Goal: Information Seeking & Learning: Find specific fact

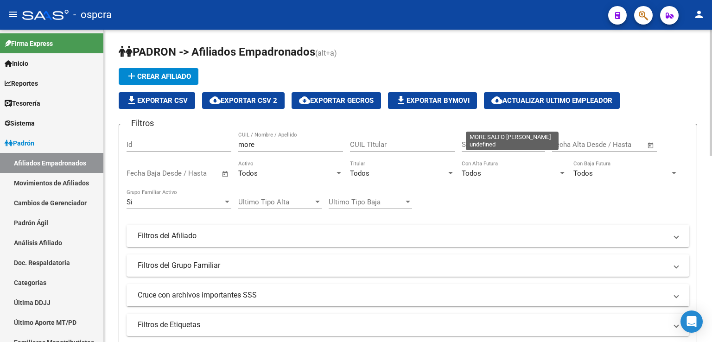
scroll to position [461, 0]
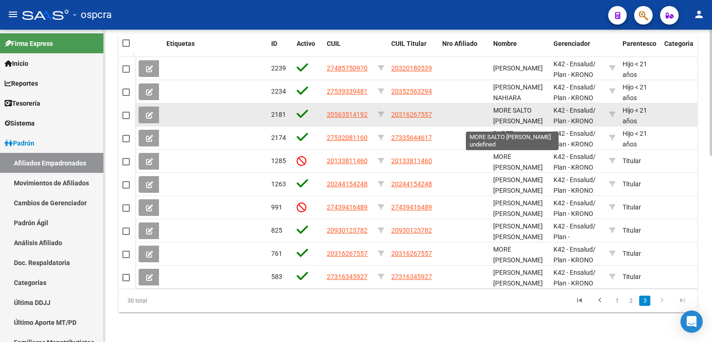
click at [473, 110] on datatable-body-cell at bounding box center [463, 114] width 51 height 23
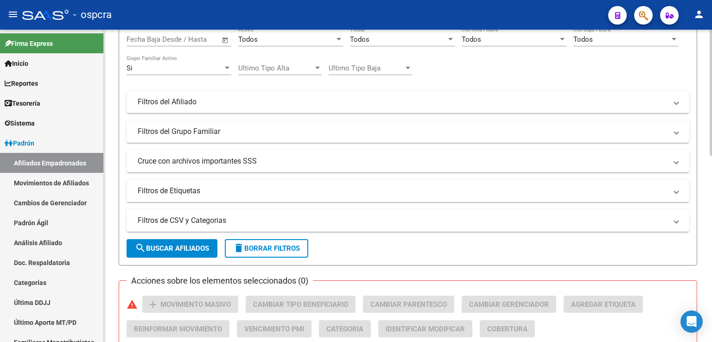
scroll to position [0, 0]
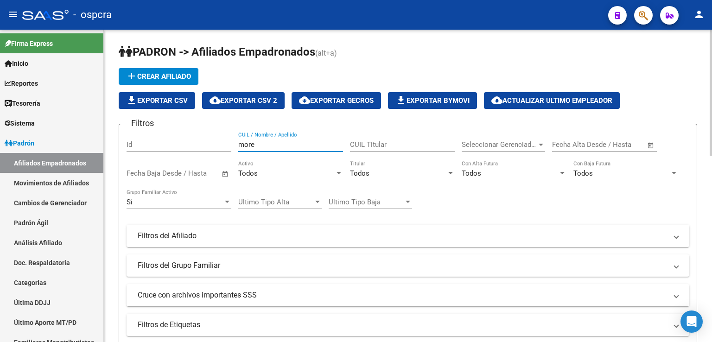
drag, startPoint x: 269, startPoint y: 147, endPoint x: 159, endPoint y: 133, distance: 110.2
click at [154, 132] on div "Filtros Id more CUIL / Nombre / Apellido CUIL Titular Seleccionar Gerenciador S…" at bounding box center [408, 234] width 563 height 204
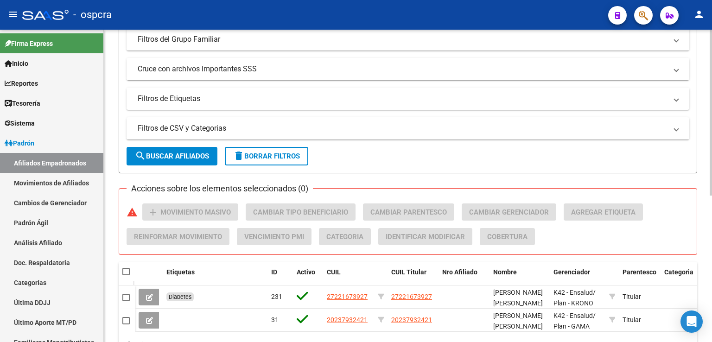
scroll to position [275, 0]
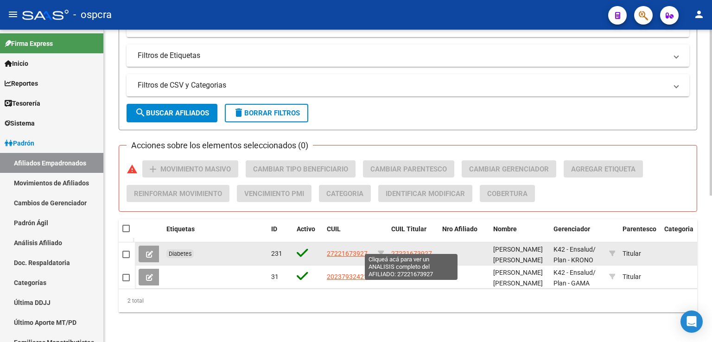
type input "della"
click at [401, 250] on span "27221673927" at bounding box center [411, 253] width 41 height 7
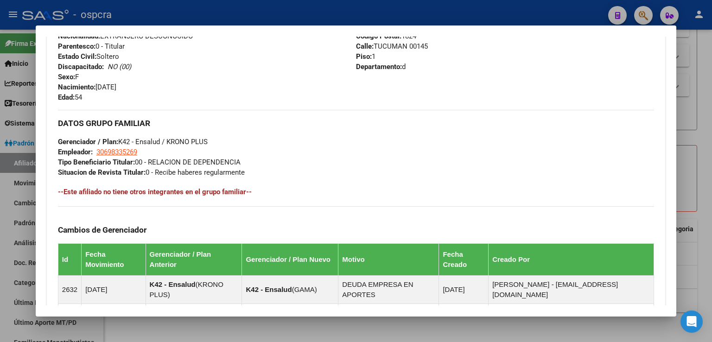
scroll to position [547, 0]
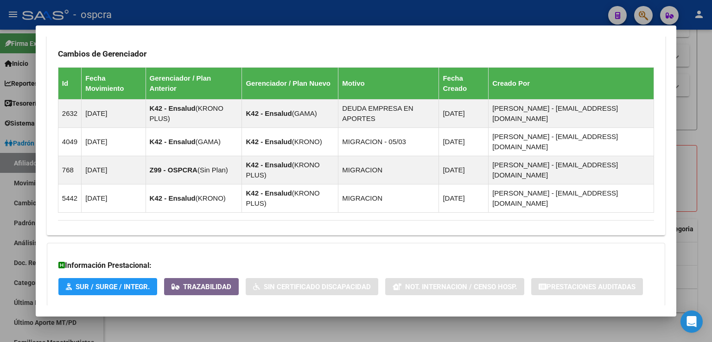
click at [235, 321] on span "Aportes y Contribuciones del Afiliado: 27221673927" at bounding box center [159, 325] width 174 height 9
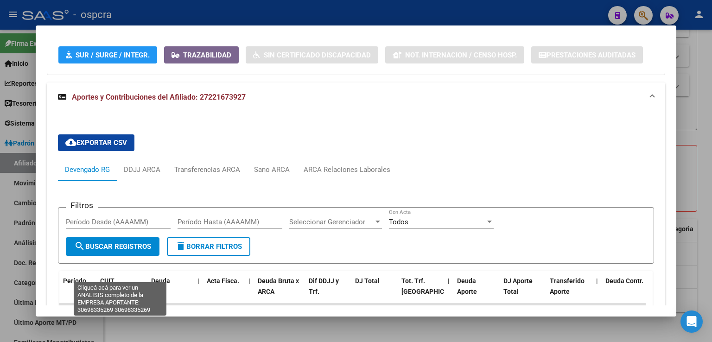
click at [125, 323] on span "30698335269" at bounding box center [120, 326] width 41 height 7
type textarea "30698335269"
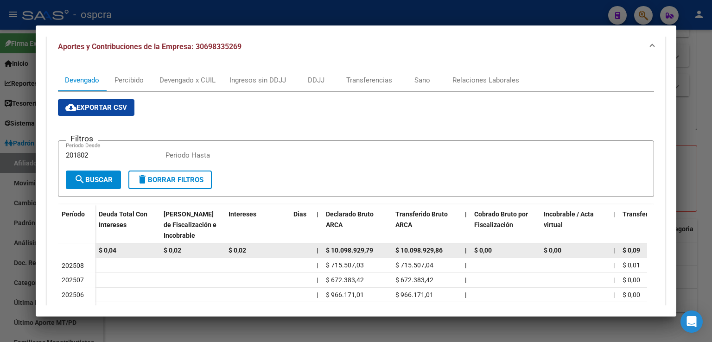
scroll to position [278, 0]
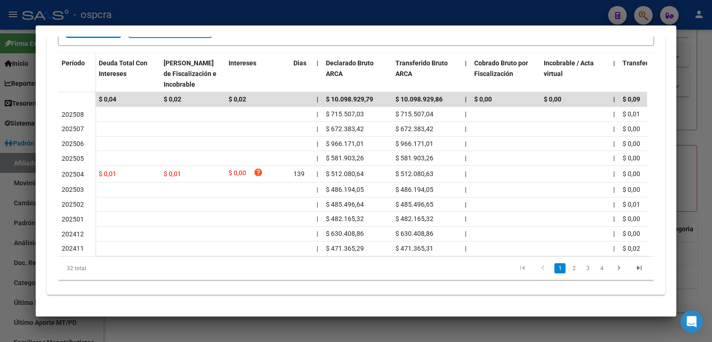
click at [684, 71] on div at bounding box center [356, 171] width 712 height 342
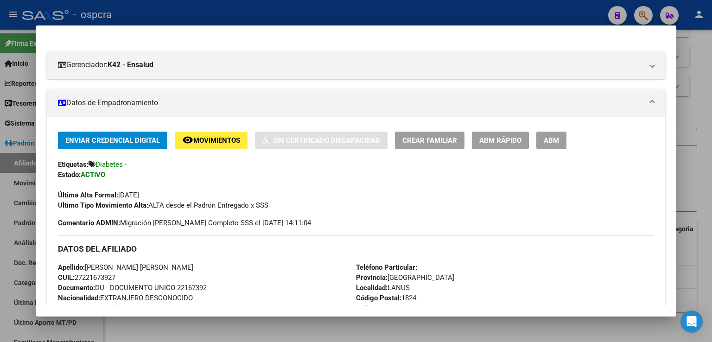
scroll to position [0, 0]
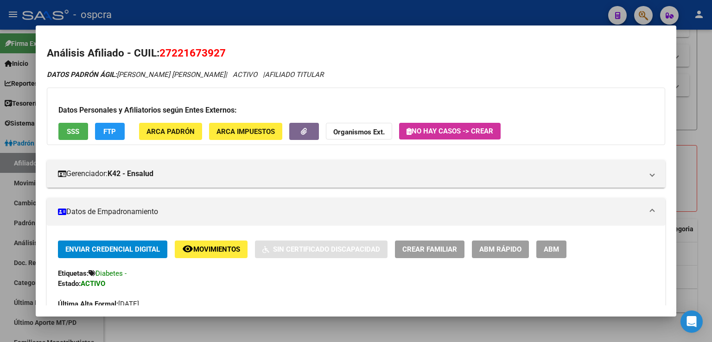
click at [693, 63] on div at bounding box center [356, 171] width 712 height 342
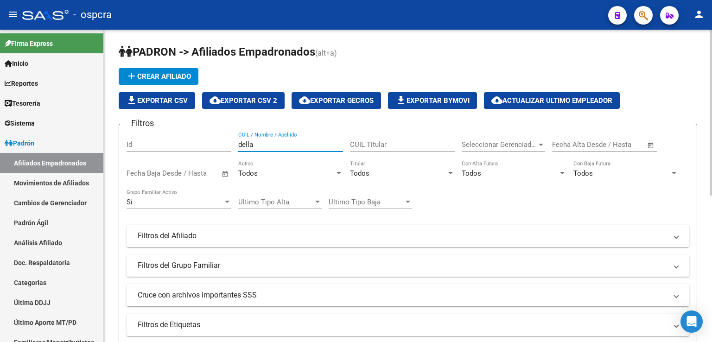
drag, startPoint x: 270, startPoint y: 147, endPoint x: 248, endPoint y: 143, distance: 22.5
click at [248, 143] on input "della" at bounding box center [290, 144] width 105 height 8
click at [249, 145] on input "delarco" at bounding box center [290, 144] width 105 height 8
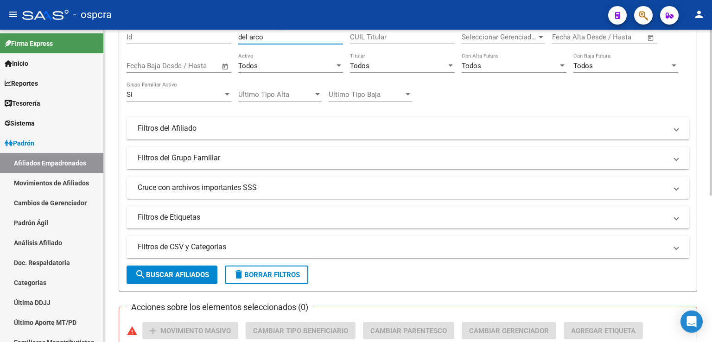
scroll to position [275, 0]
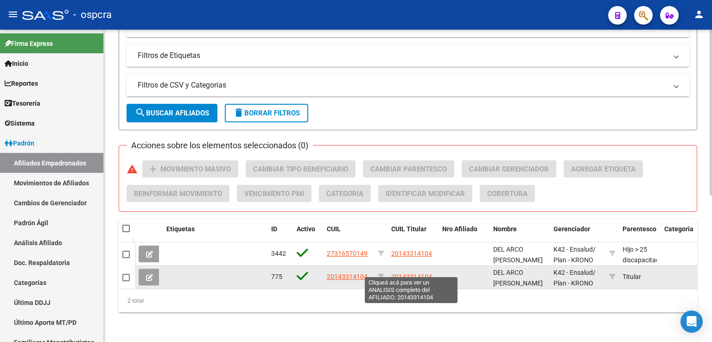
type input "del arco"
click at [418, 273] on span "20143314104" at bounding box center [411, 276] width 41 height 7
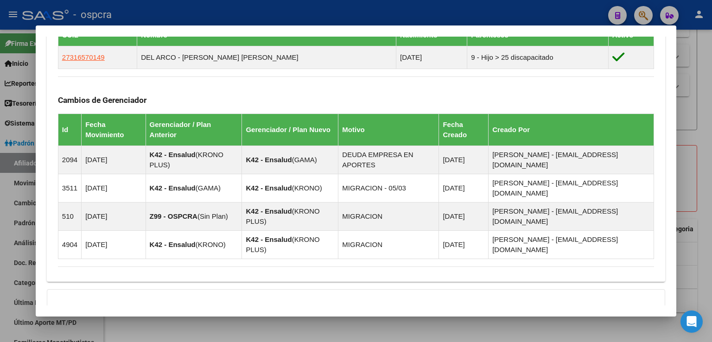
scroll to position [578, 0]
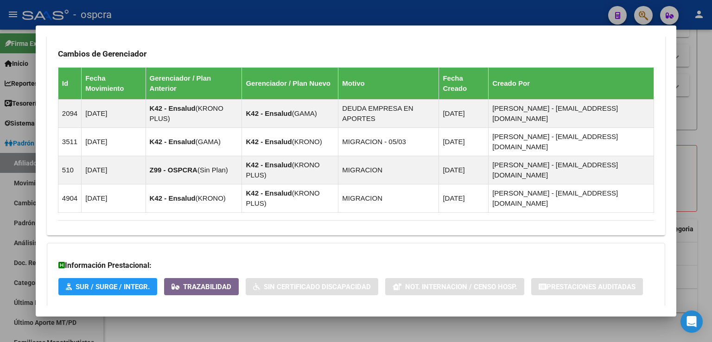
click at [234, 321] on span "Aportes y Contribuciones del Afiliado: 20143314104" at bounding box center [159, 325] width 174 height 9
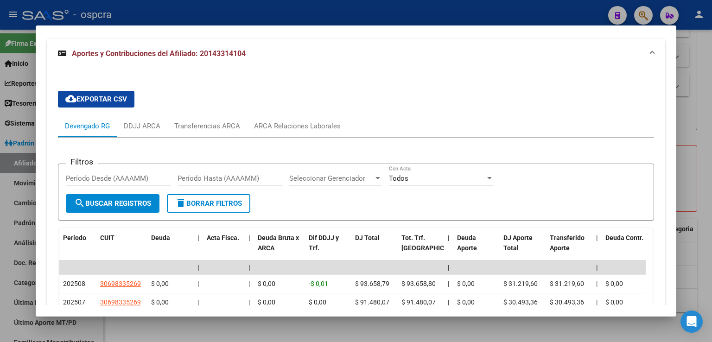
scroll to position [902, 0]
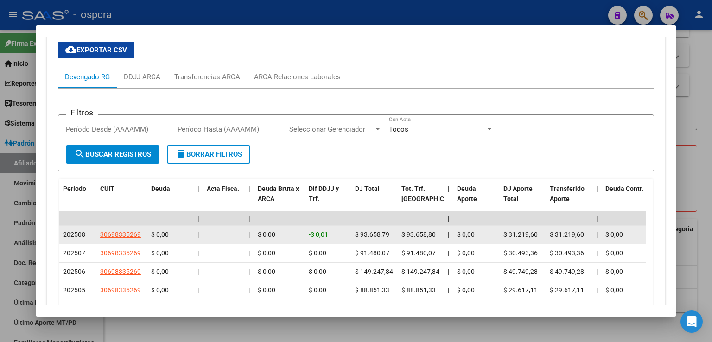
click at [119, 229] on app-link-go-to "30698335269" at bounding box center [120, 234] width 41 height 11
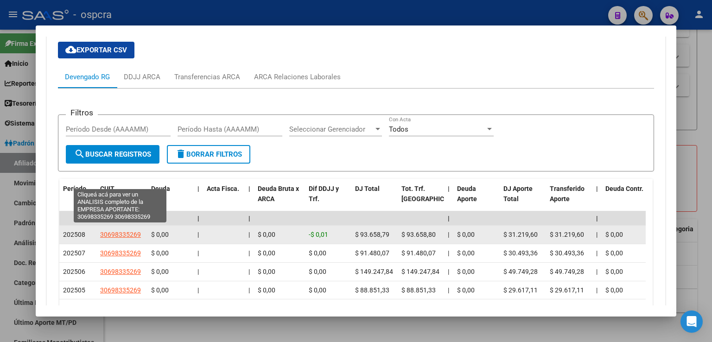
click at [129, 231] on span "30698335269" at bounding box center [120, 234] width 41 height 7
type textarea "30698335269"
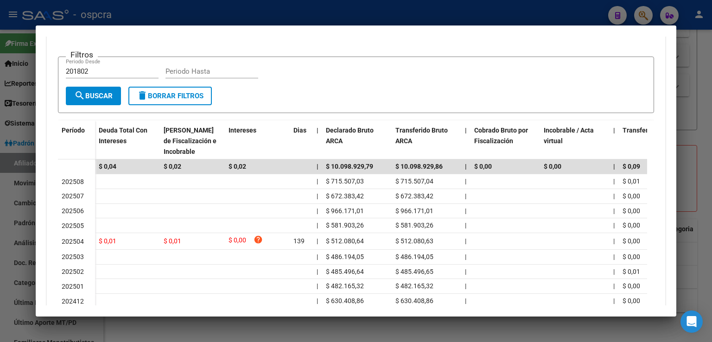
scroll to position [278, 0]
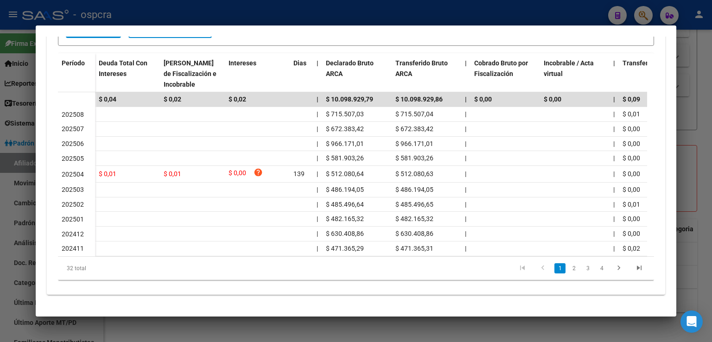
click at [694, 118] on div at bounding box center [356, 171] width 712 height 342
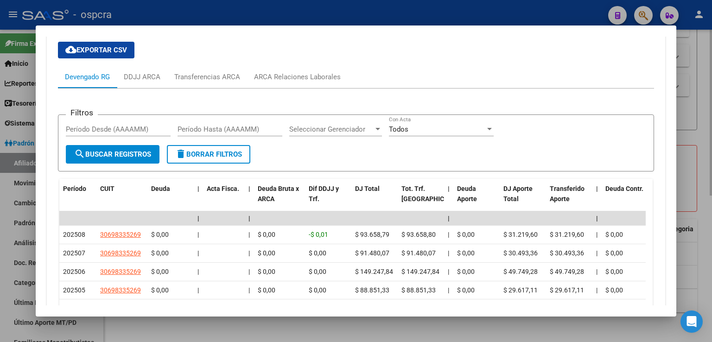
click at [687, 58] on div at bounding box center [356, 171] width 712 height 342
